Goal: Find specific page/section: Find specific page/section

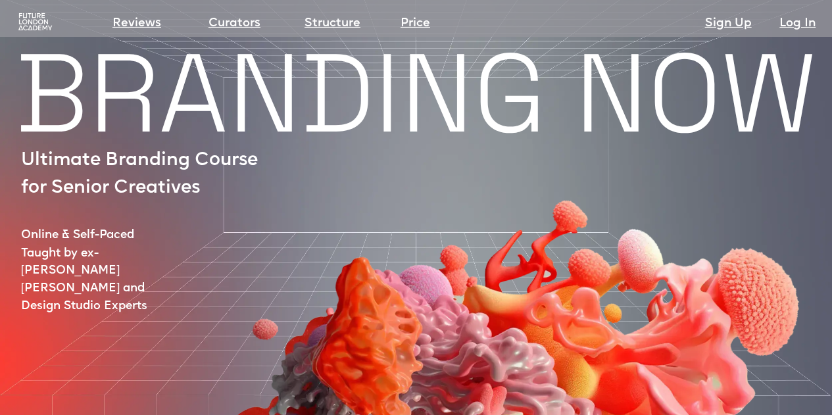
click at [39, 15] on img at bounding box center [34, 21] width 37 height 19
click at [31, 19] on img at bounding box center [34, 21] width 37 height 19
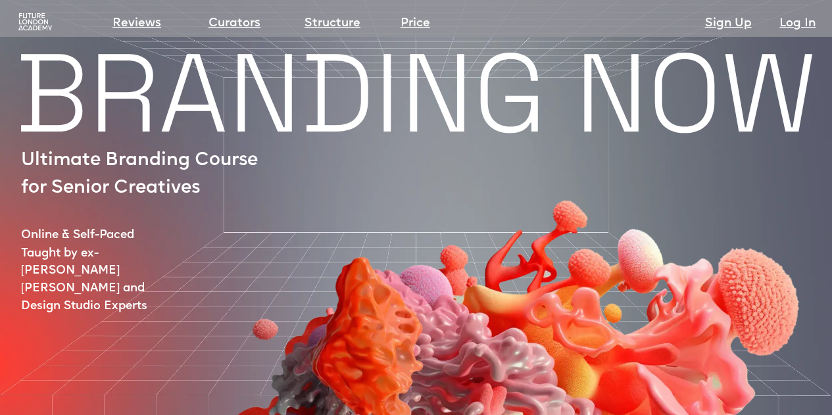
click at [31, 19] on img at bounding box center [34, 21] width 37 height 19
click at [19, 24] on img at bounding box center [34, 21] width 37 height 19
click at [41, 12] on img at bounding box center [34, 21] width 37 height 19
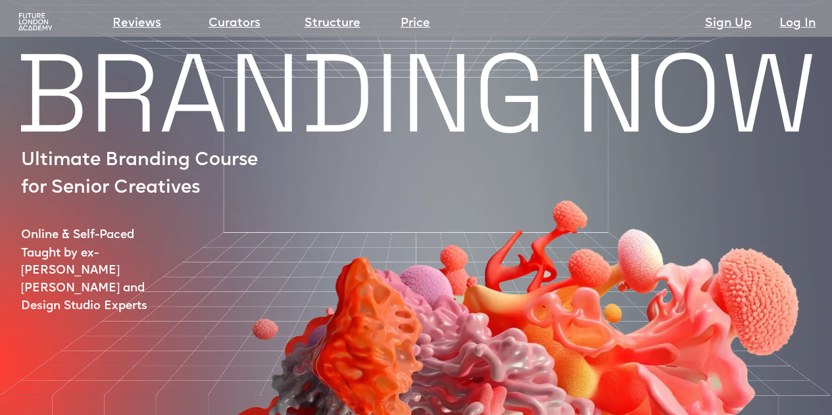
click at [41, 12] on img at bounding box center [34, 21] width 37 height 19
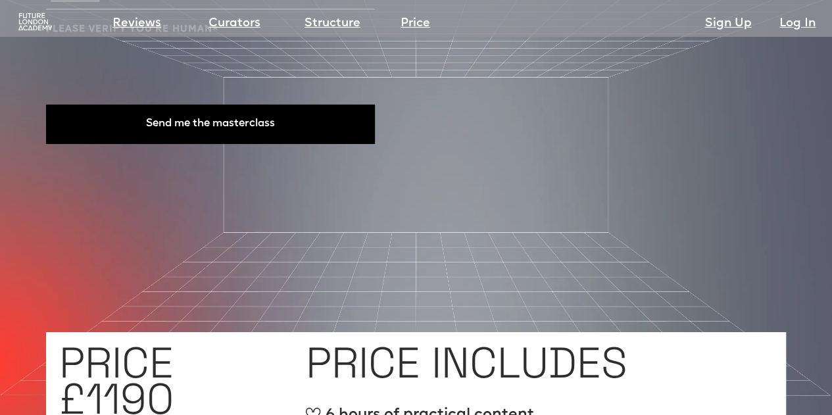
scroll to position [4797, 0]
